Goal: Transaction & Acquisition: Purchase product/service

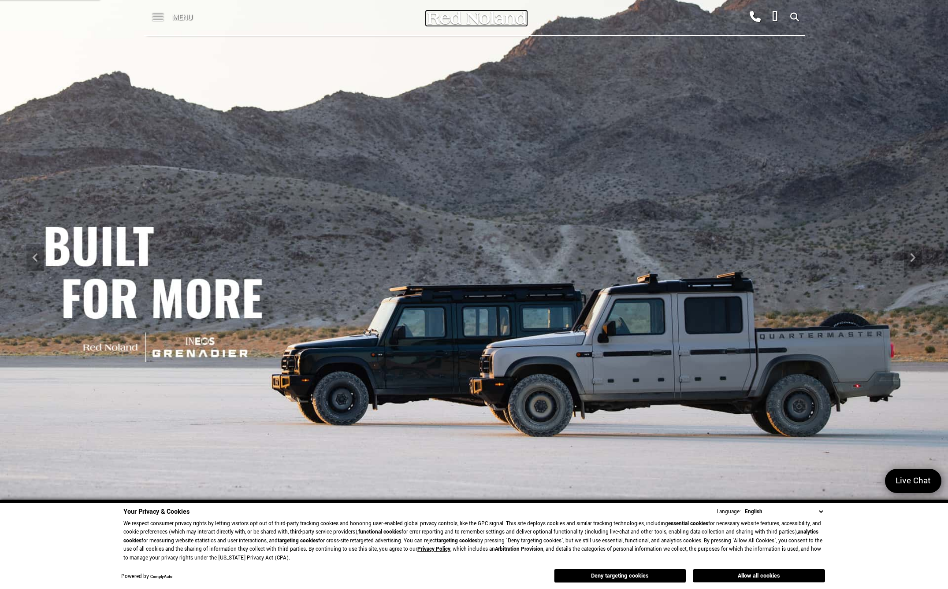
click at [500, 19] on img at bounding box center [476, 17] width 101 height 15
click at [163, 19] on div "Menu" at bounding box center [176, 17] width 64 height 35
click at [160, 15] on span at bounding box center [157, 14] width 11 height 1
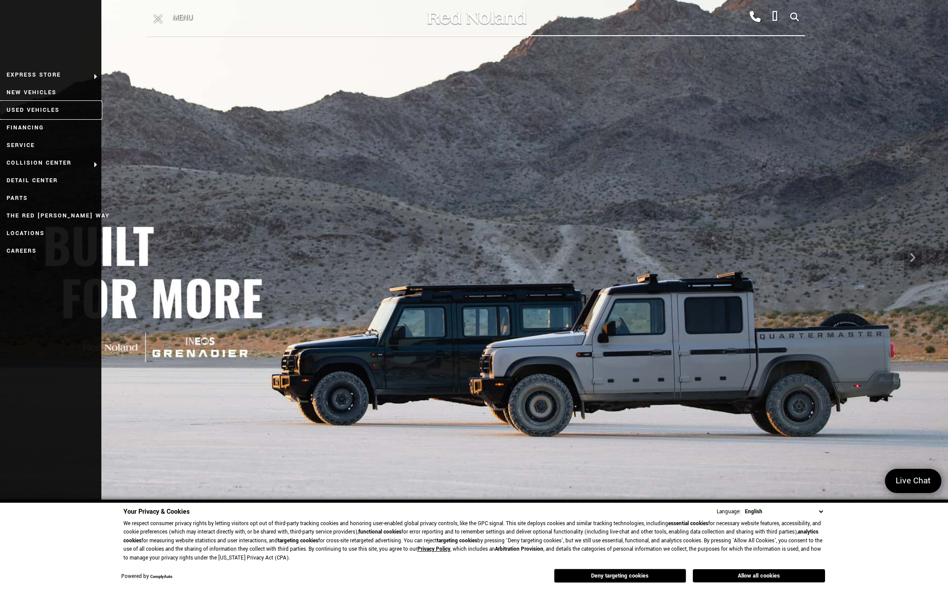
click at [51, 112] on link "Used Vehicles" at bounding box center [50, 110] width 101 height 18
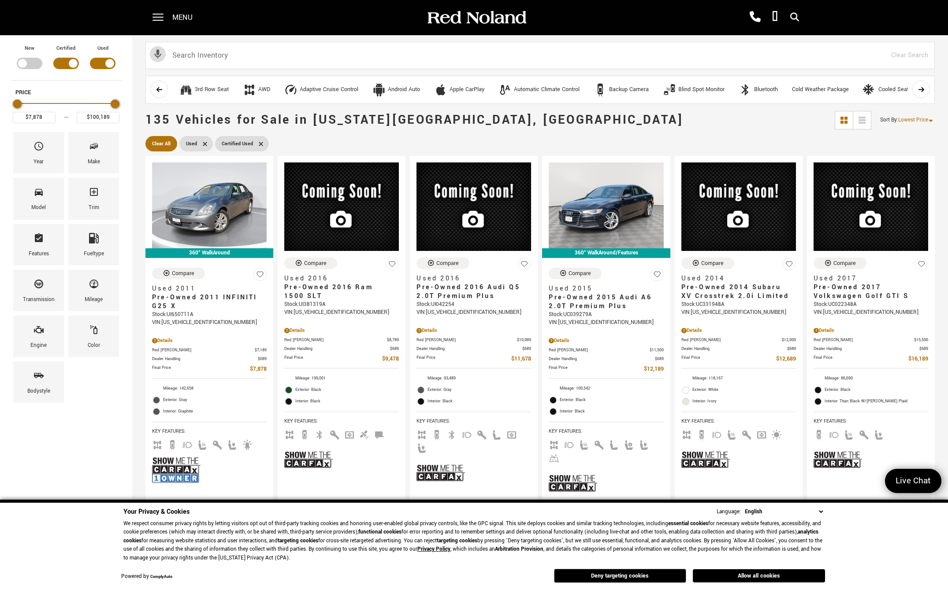
click at [43, 201] on span "Model" at bounding box center [38, 194] width 11 height 19
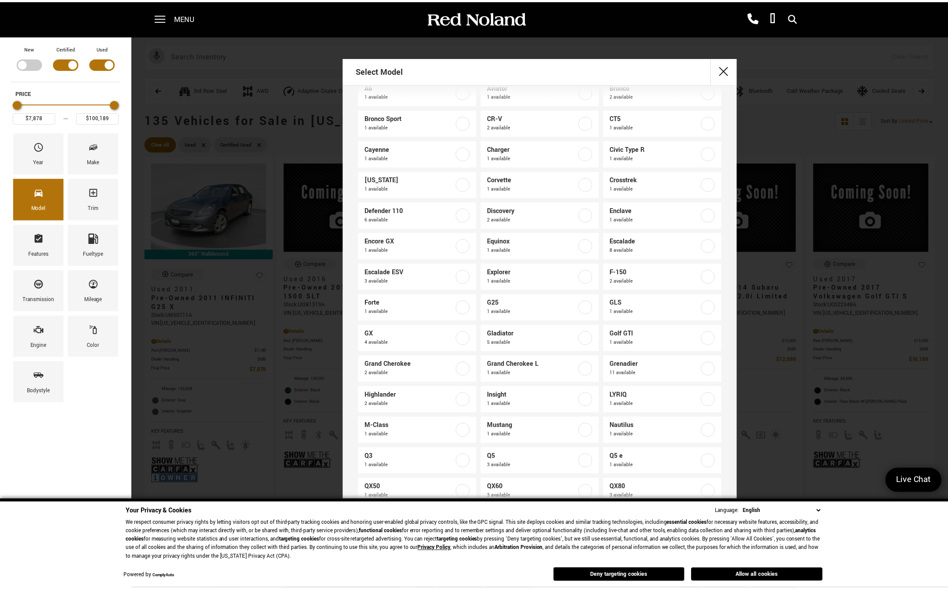
scroll to position [88, 0]
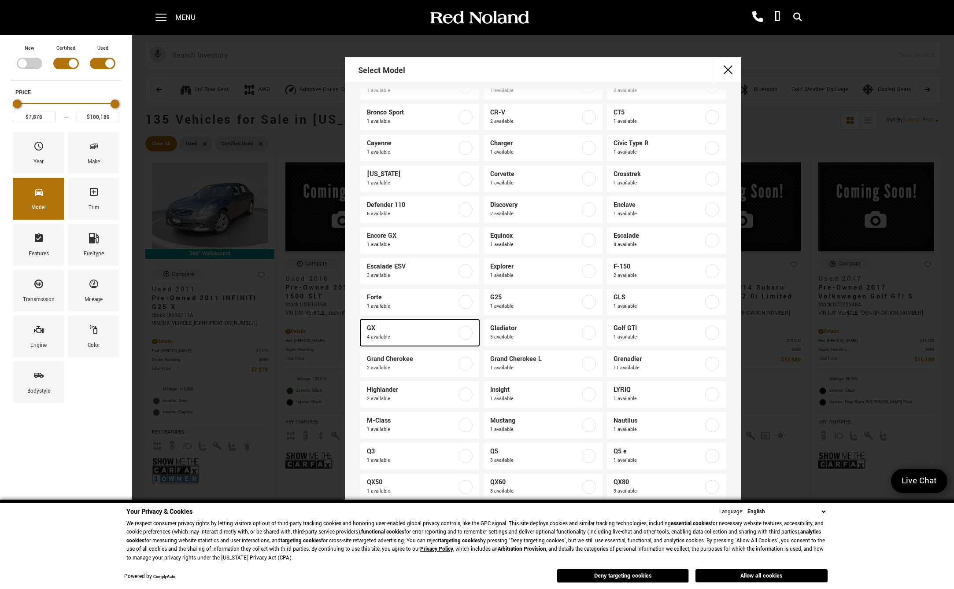
click at [380, 331] on span "GX" at bounding box center [412, 328] width 90 height 9
type input "$27,978"
type input "$60,588"
checkbox input "true"
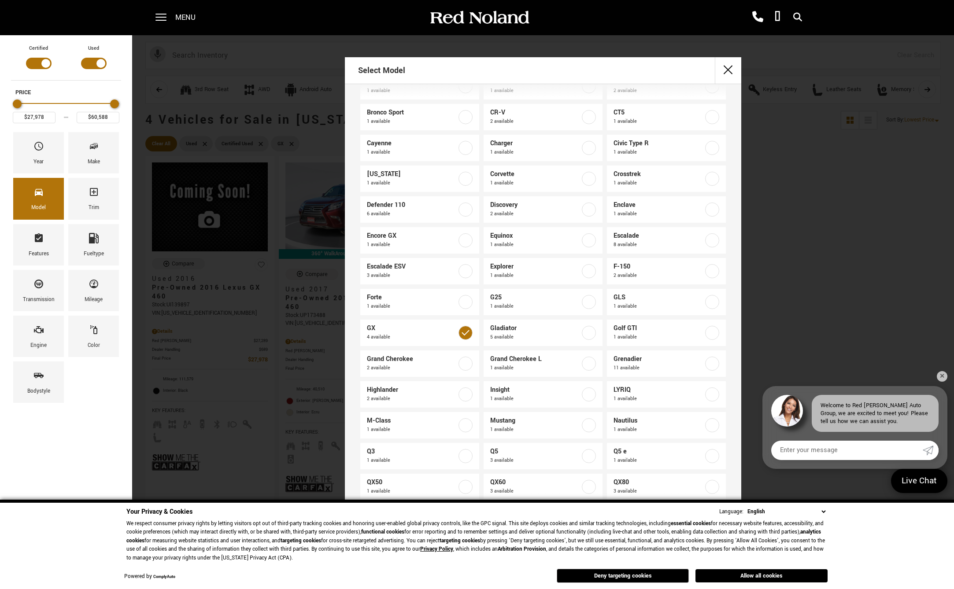
click at [836, 169] on div "Select Model 1500 4 available 2 Series 1 available 2500 1 available 300 1 avail…" at bounding box center [543, 299] width 822 height 484
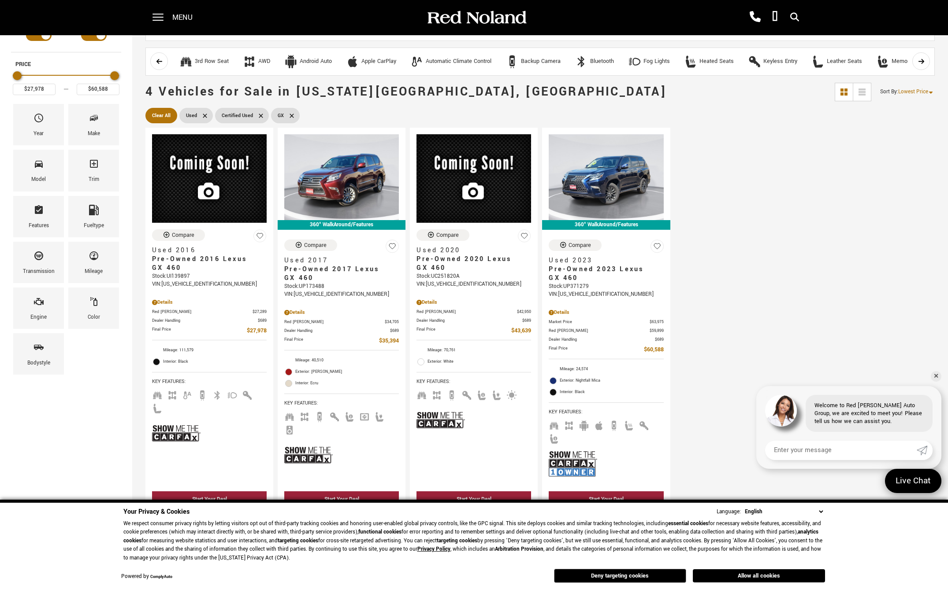
scroll to position [44, 0]
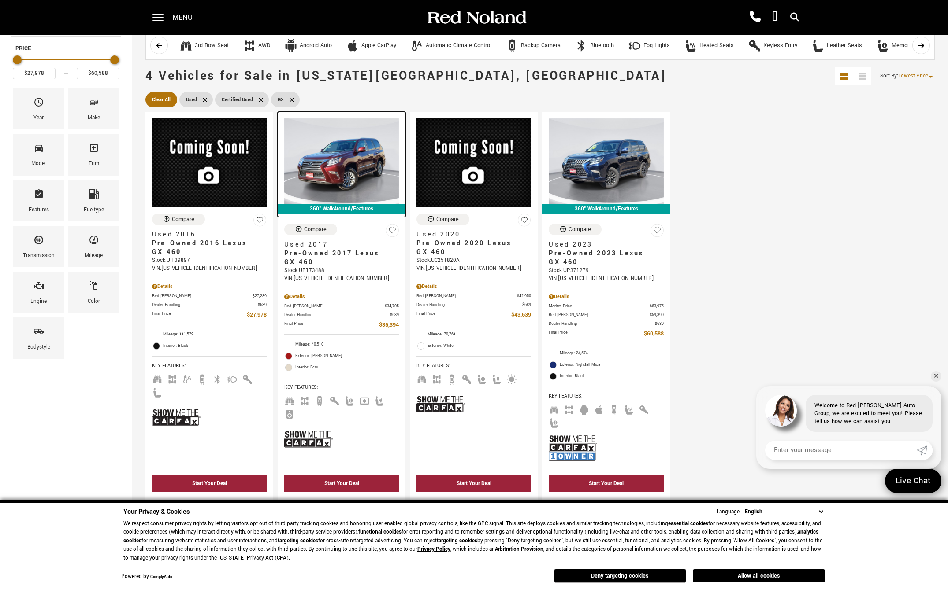
click at [352, 168] on img at bounding box center [341, 161] width 115 height 86
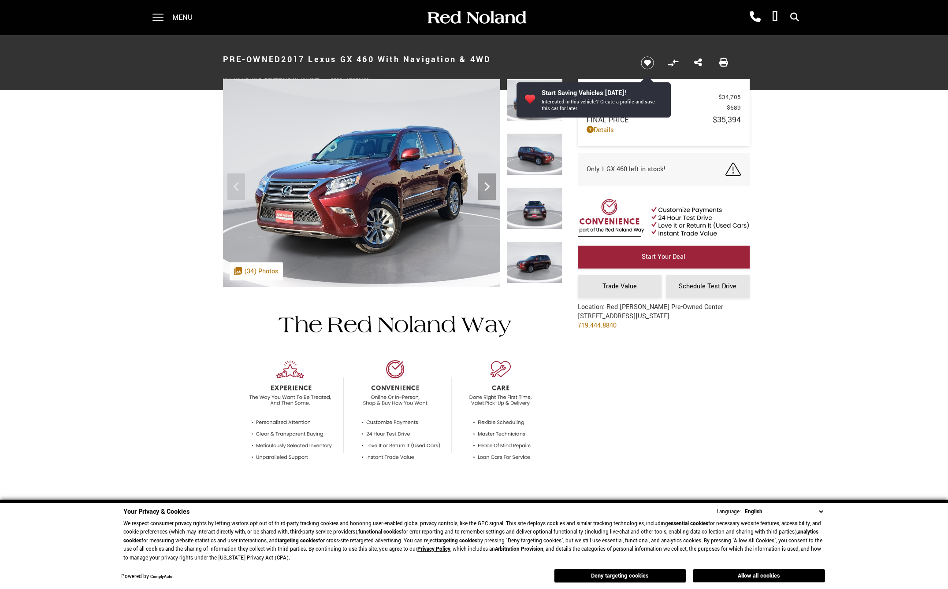
click at [261, 270] on div ".cls-1, .cls-3 { fill: #c50033; } .cls-1 { clip-rule: evenodd; } .cls-2 { clip-…" at bounding box center [256, 272] width 53 height 18
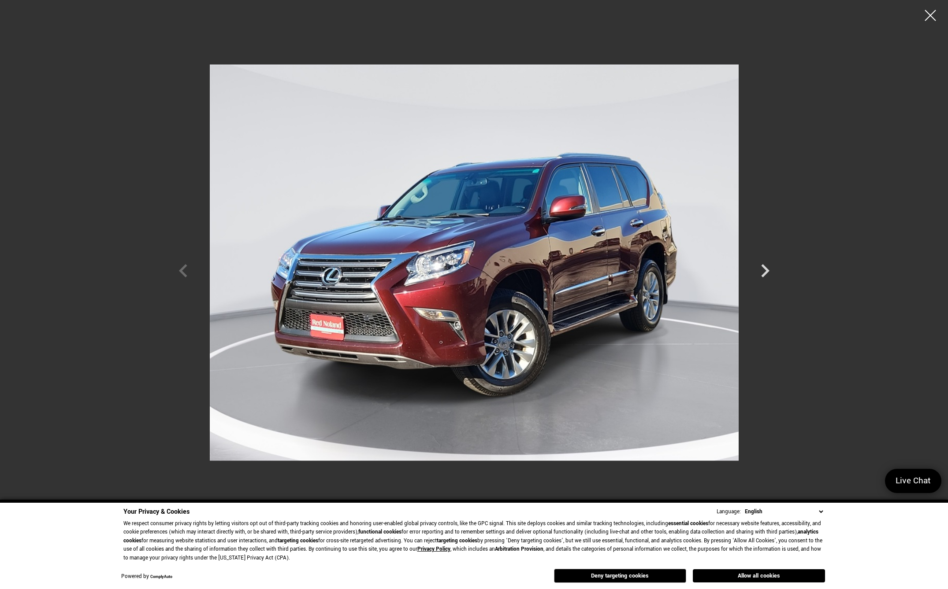
click at [764, 276] on icon "Next" at bounding box center [765, 270] width 8 height 13
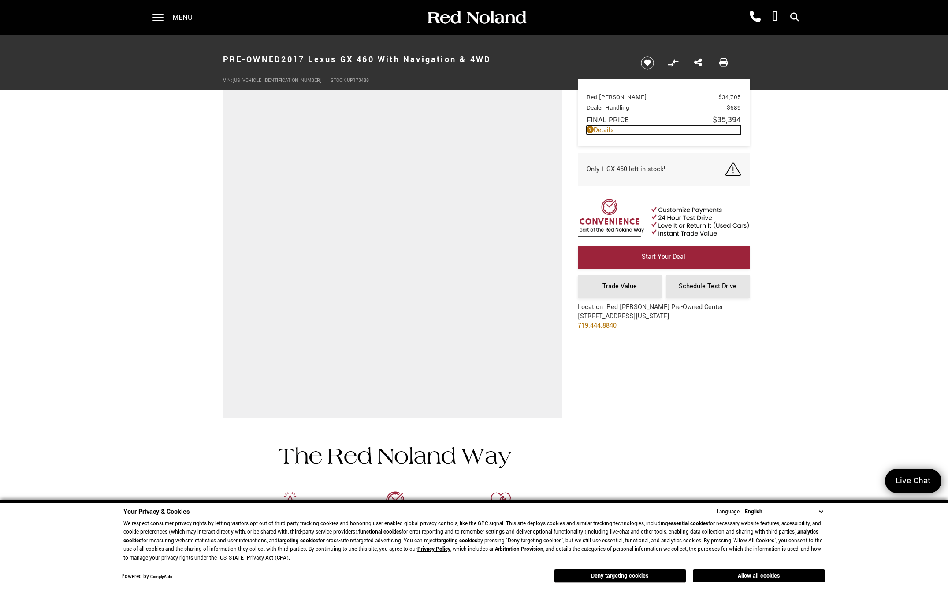
click at [601, 133] on link "Details" at bounding box center [663, 130] width 154 height 9
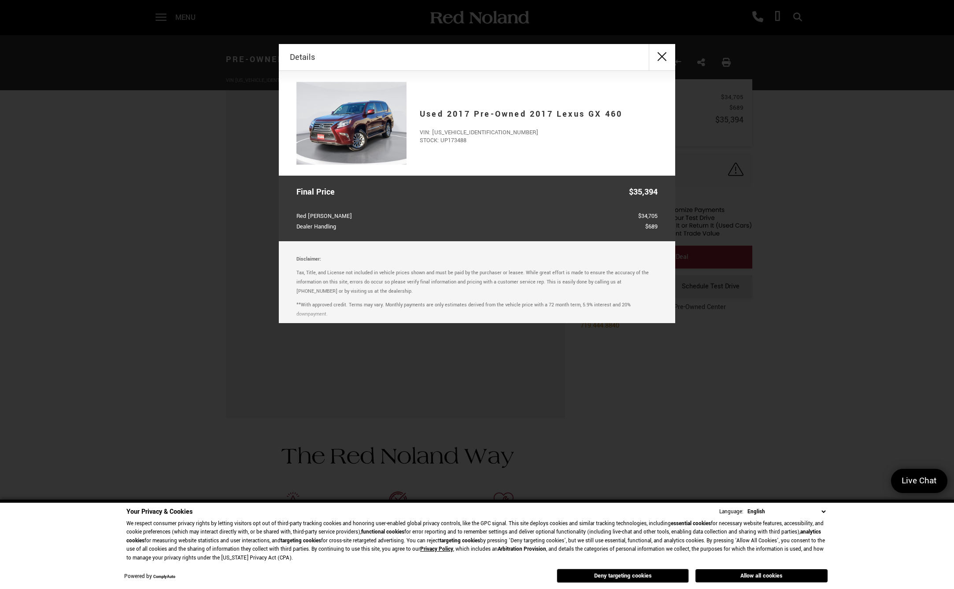
click at [774, 320] on div "Details Form Opened Details Used 2017 Pre-Owned 2017 Lexus GX 460 VIN: JTJBM7FX…" at bounding box center [477, 183] width 954 height 279
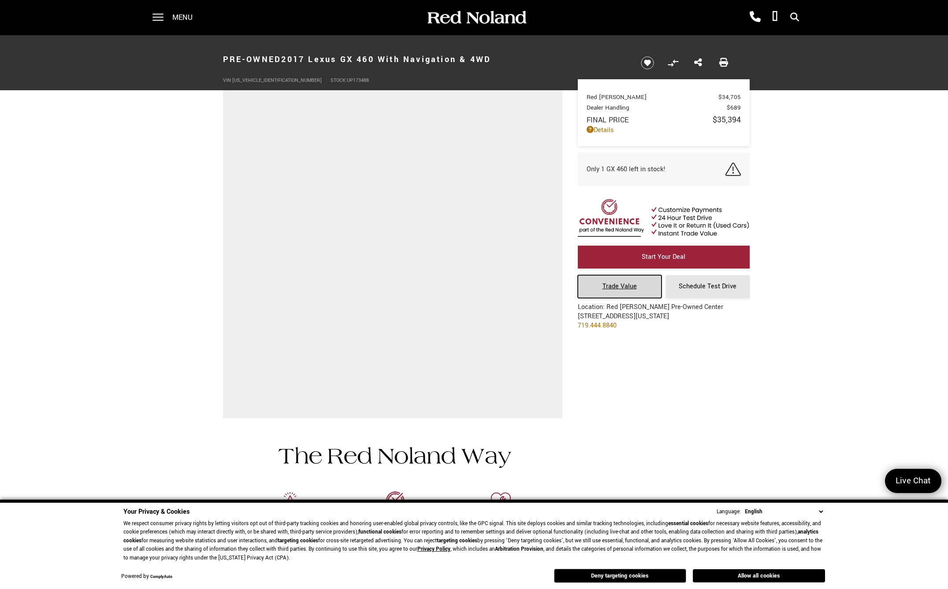
click at [610, 293] on link "Trade Value" at bounding box center [619, 286] width 84 height 23
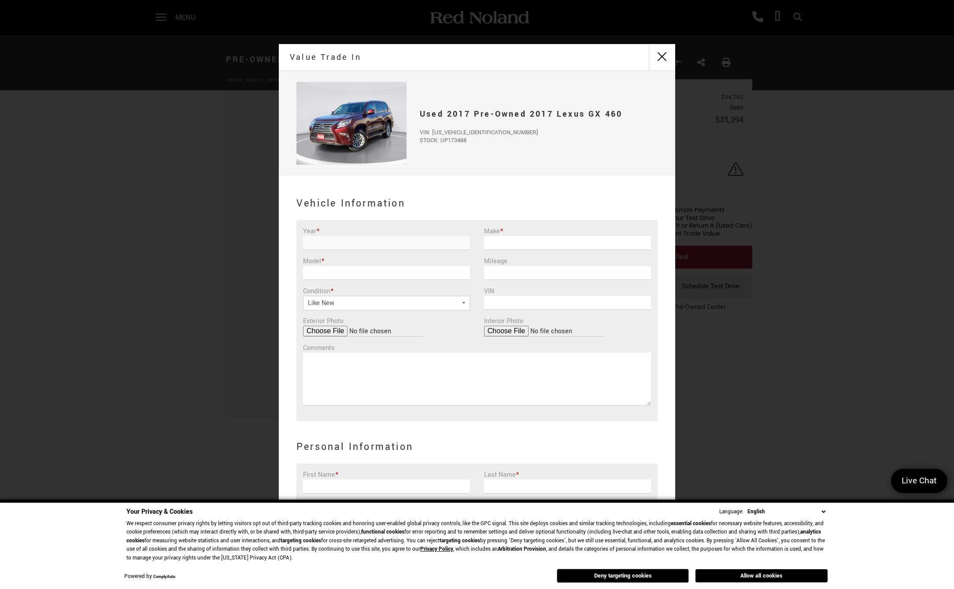
click at [360, 243] on input "Year *" at bounding box center [386, 243] width 167 height 14
type input "2017"
type input "ra"
click at [663, 58] on button "close" at bounding box center [662, 57] width 26 height 26
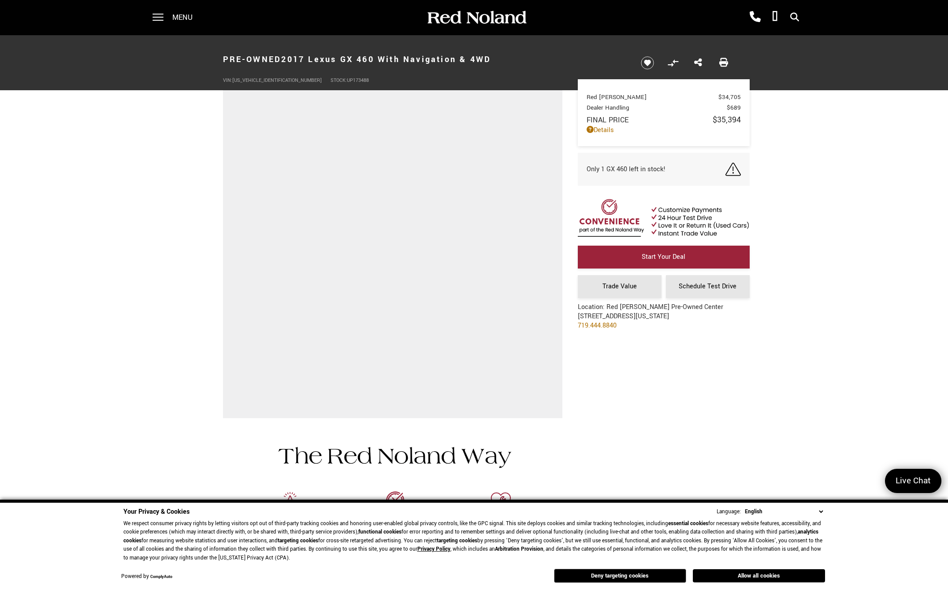
click at [175, 18] on span "Menu" at bounding box center [182, 17] width 20 height 35
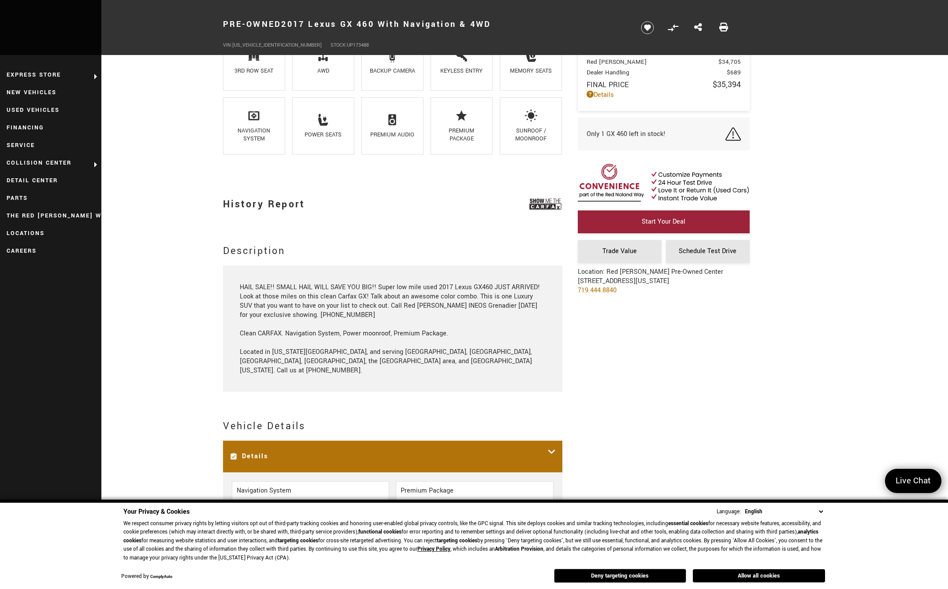
scroll to position [793, 0]
drag, startPoint x: 279, startPoint y: 286, endPoint x: 372, endPoint y: 282, distance: 93.0
click at [372, 282] on div "HAIL SALE!! SMALL HAIL WILL SAVE YOU BIG!! Super low mile used 2017 Lexus GX460…" at bounding box center [392, 328] width 305 height 93
drag, startPoint x: 372, startPoint y: 282, endPoint x: 425, endPoint y: 287, distance: 53.1
click at [425, 287] on div "HAIL SALE!! SMALL HAIL WILL SAVE YOU BIG!! Super low mile used 2017 Lexus GX460…" at bounding box center [392, 328] width 305 height 93
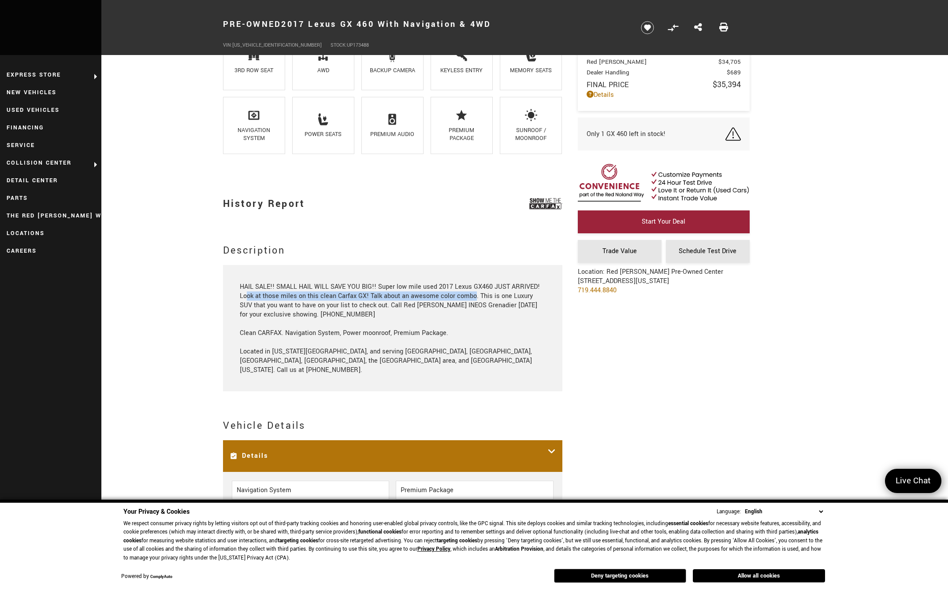
drag, startPoint x: 245, startPoint y: 296, endPoint x: 474, endPoint y: 294, distance: 229.5
click at [474, 294] on div "HAIL SALE!! SMALL HAIL WILL SAVE YOU BIG!! Super low mile used 2017 Lexus GX460…" at bounding box center [392, 328] width 305 height 93
click at [337, 304] on div "HAIL SALE!! SMALL HAIL WILL SAVE YOU BIG!! Super low mile used 2017 Lexus GX460…" at bounding box center [392, 328] width 305 height 93
drag, startPoint x: 360, startPoint y: 304, endPoint x: 503, endPoint y: 304, distance: 143.2
click at [503, 304] on div "HAIL SALE!! SMALL HAIL WILL SAVE YOU BIG!! Super low mile used 2017 Lexus GX460…" at bounding box center [392, 328] width 305 height 93
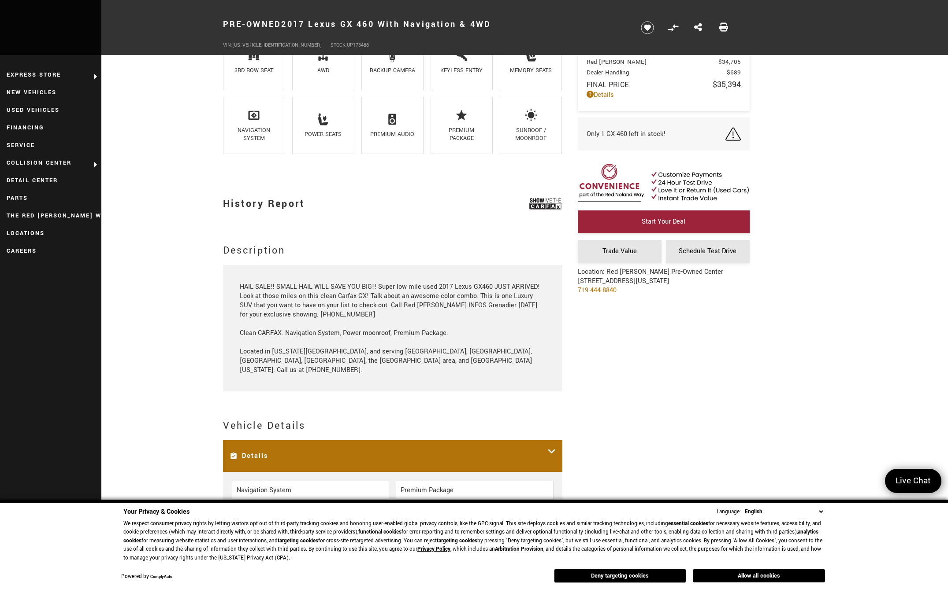
drag, startPoint x: 503, startPoint y: 304, endPoint x: 424, endPoint y: 322, distance: 81.5
click at [424, 322] on div "HAIL SALE!! SMALL HAIL WILL SAVE YOU BIG!! Super low mile used 2017 Lexus GX460…" at bounding box center [392, 328] width 305 height 93
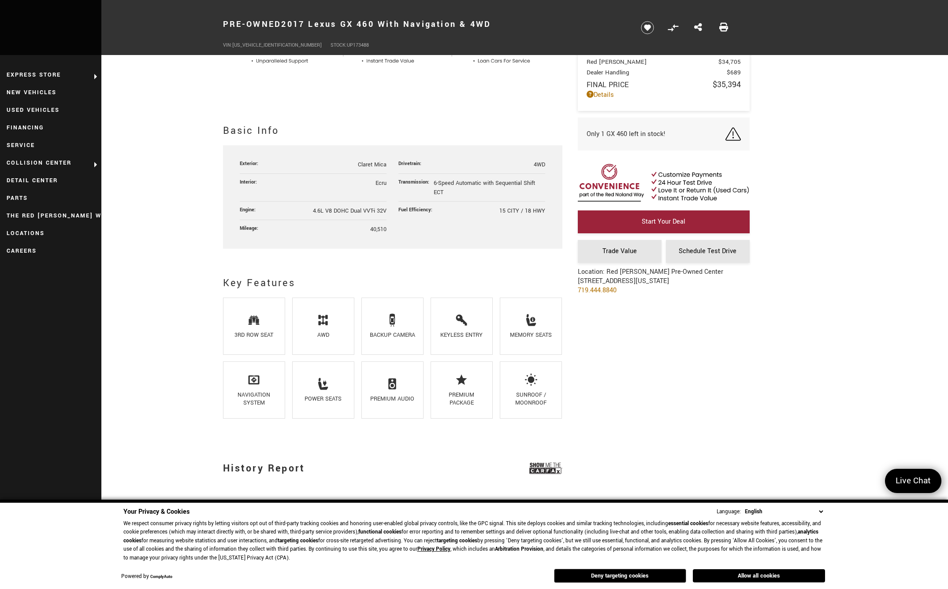
scroll to position [529, 0]
click at [378, 230] on span "40,510" at bounding box center [378, 229] width 16 height 8
drag, startPoint x: 378, startPoint y: 230, endPoint x: 423, endPoint y: 236, distance: 45.7
click at [423, 236] on ul "Exterior: Claret Mica Drivetrain: 4WD Interior: Ecru Transmission: 6-Speed Auto…" at bounding box center [392, 196] width 305 height 83
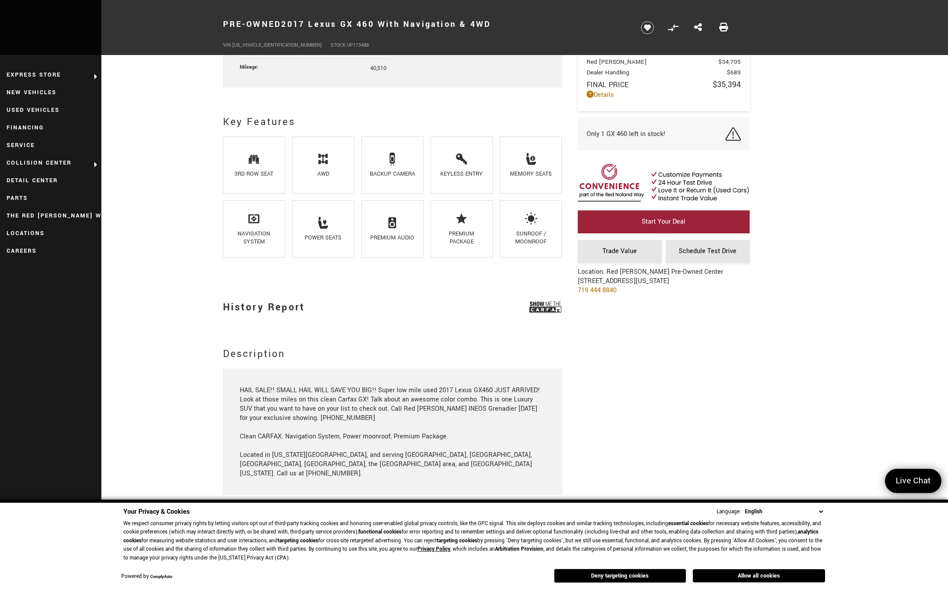
scroll to position [705, 0]
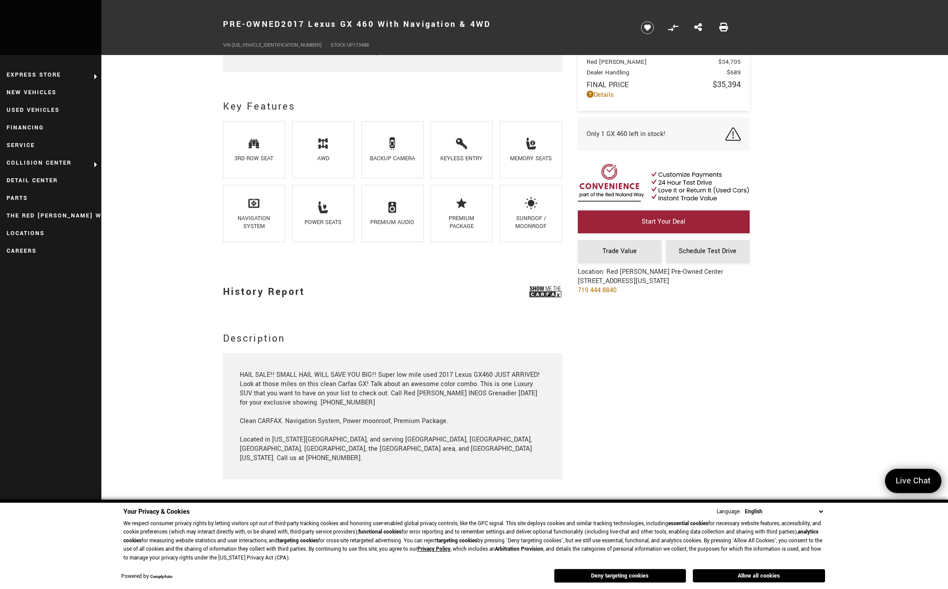
click at [400, 221] on div "Premium Audio" at bounding box center [392, 222] width 48 height 8
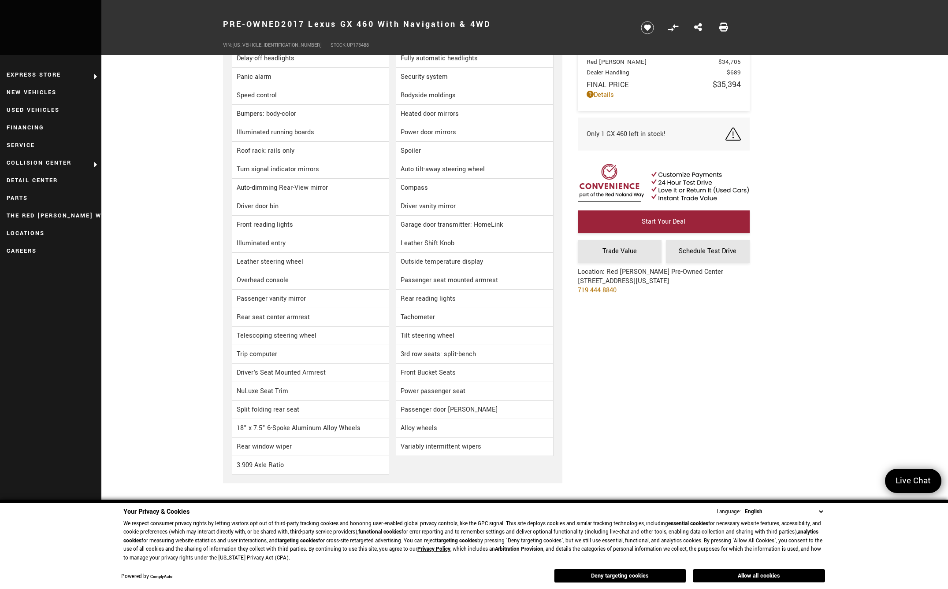
scroll to position [1322, 0]
